Goal: Find specific page/section: Find specific page/section

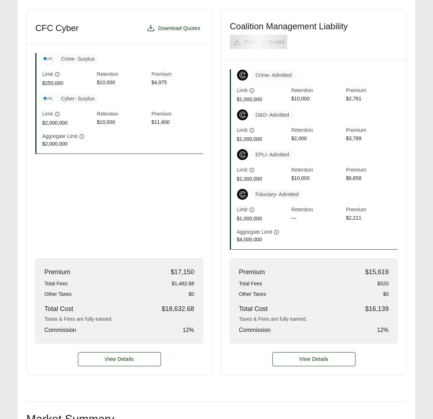
scroll to position [232, 0]
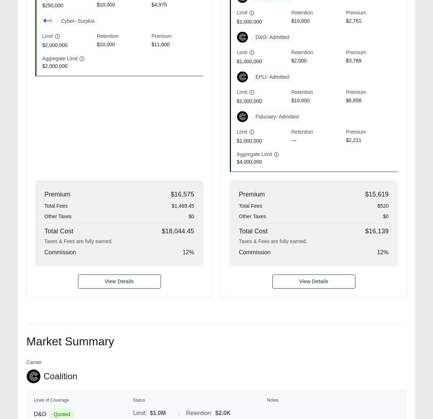
scroll to position [283, 0]
